Goal: Task Accomplishment & Management: Manage account settings

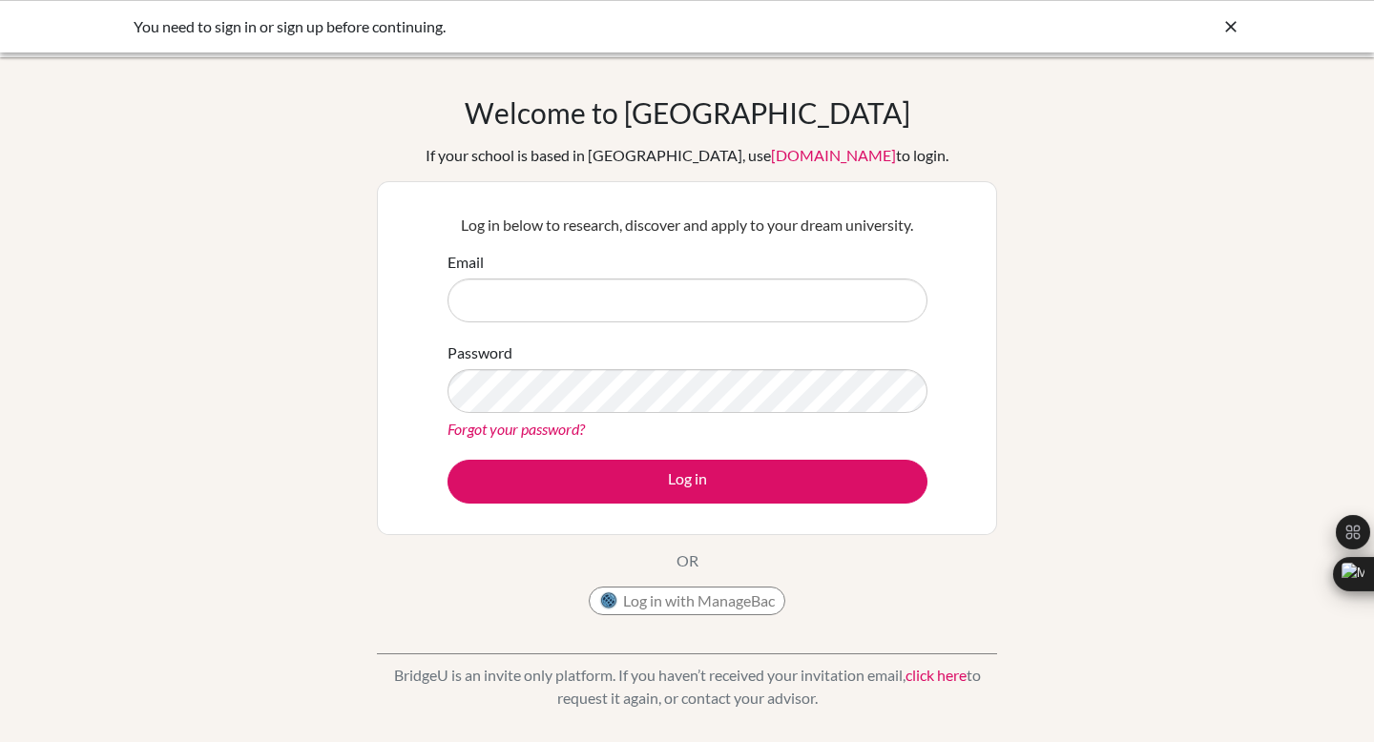
click at [590, 313] on input "Email" at bounding box center [687, 301] width 480 height 44
type input "[EMAIL_ADDRESS][DOMAIN_NAME]"
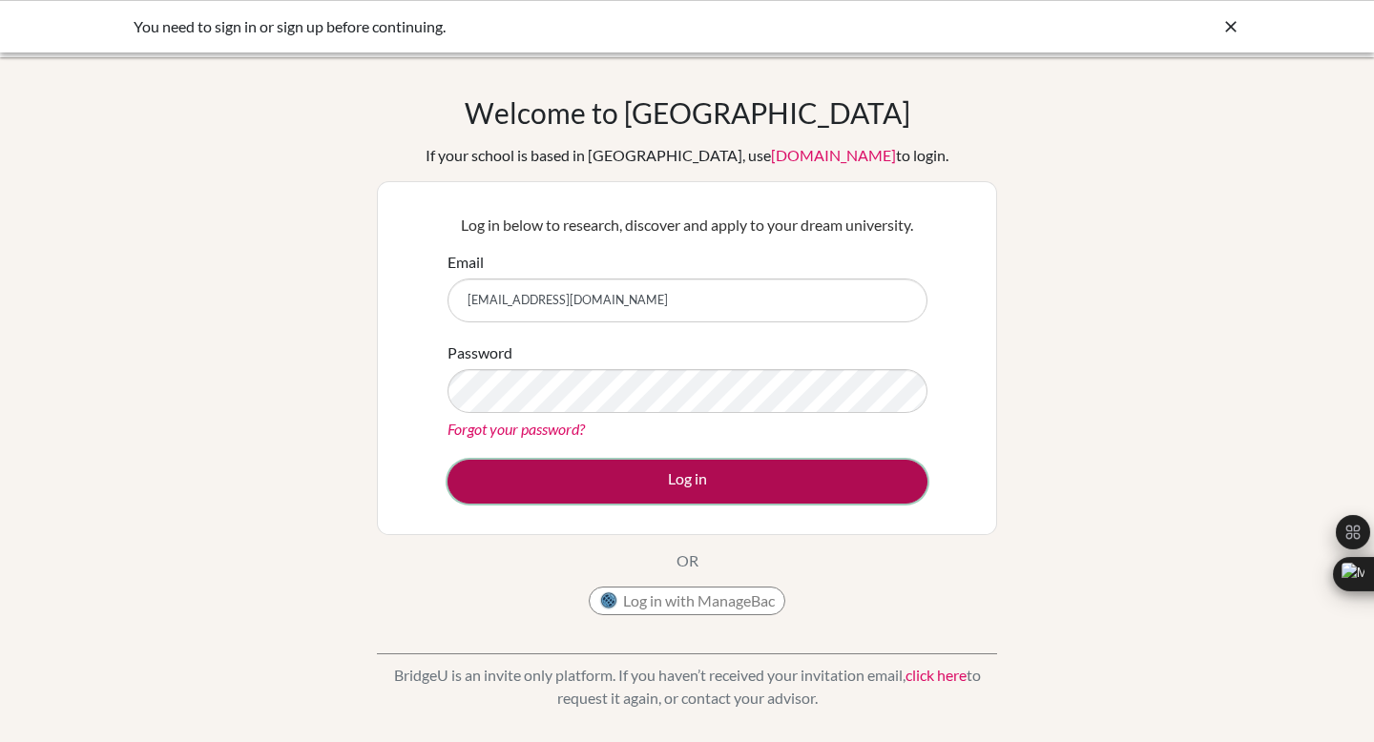
click at [638, 468] on button "Log in" at bounding box center [687, 482] width 480 height 44
click at [624, 485] on button "Log in" at bounding box center [687, 482] width 480 height 44
click at [684, 477] on button "Log in" at bounding box center [687, 482] width 480 height 44
